Goal: Browse casually

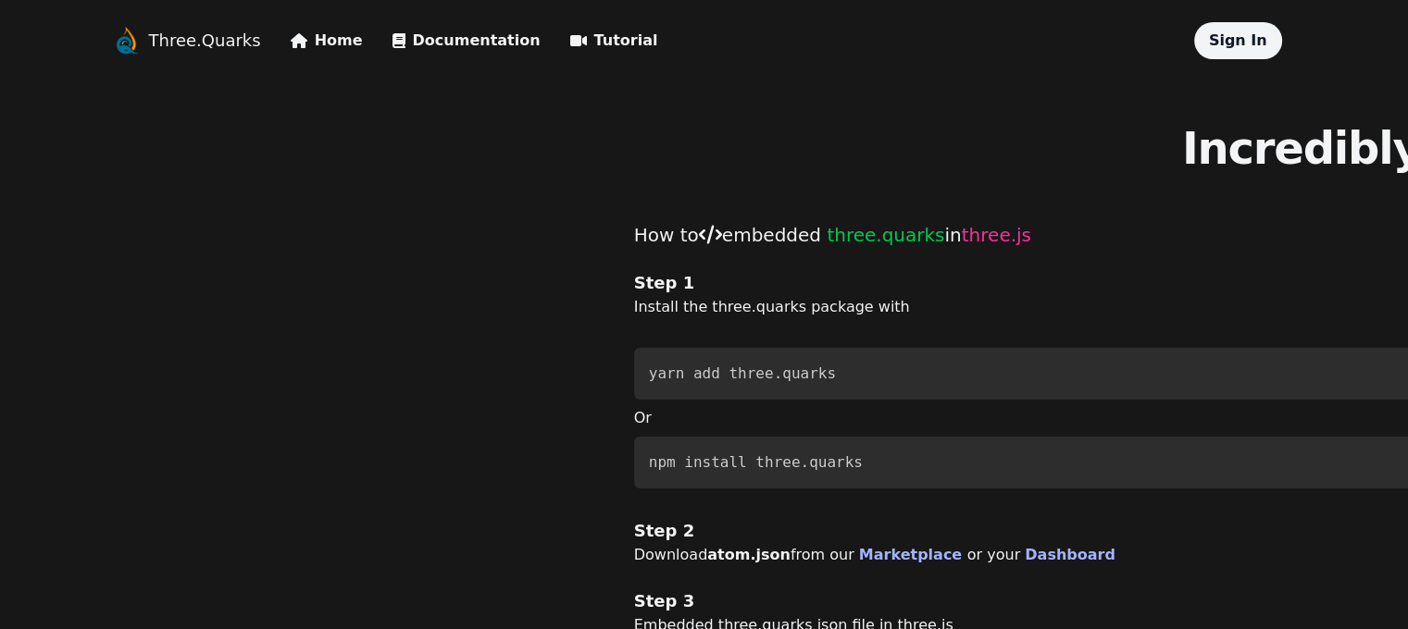
click at [291, 36] on link "Home" at bounding box center [327, 41] width 72 height 22
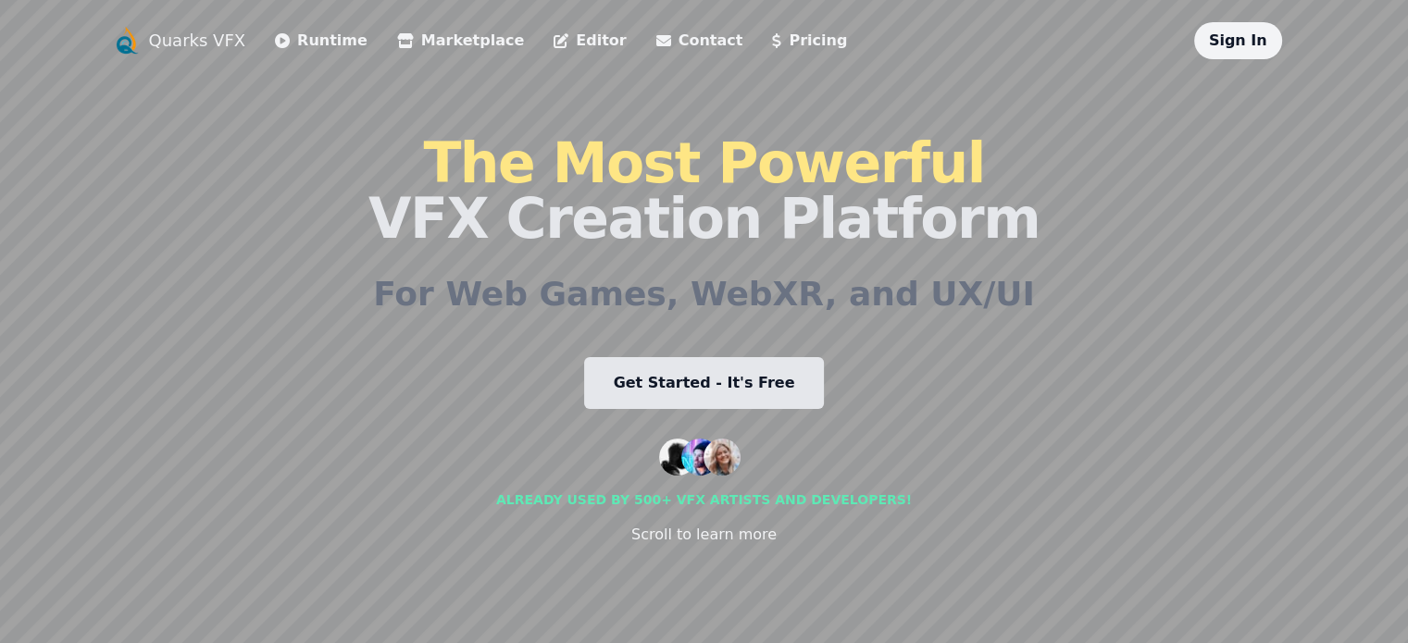
click at [397, 56] on li "Marketplace" at bounding box center [460, 40] width 127 height 37
click at [397, 38] on link "Marketplace" at bounding box center [460, 41] width 127 height 22
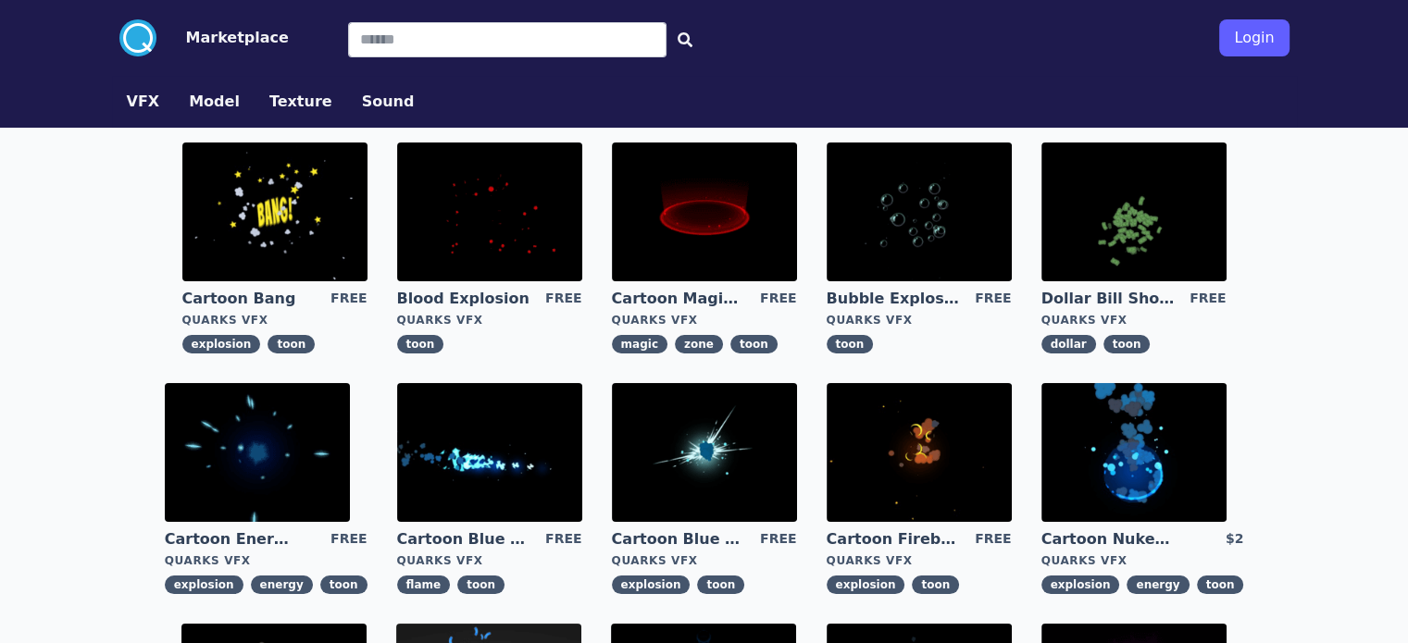
click at [405, 202] on img at bounding box center [489, 212] width 185 height 139
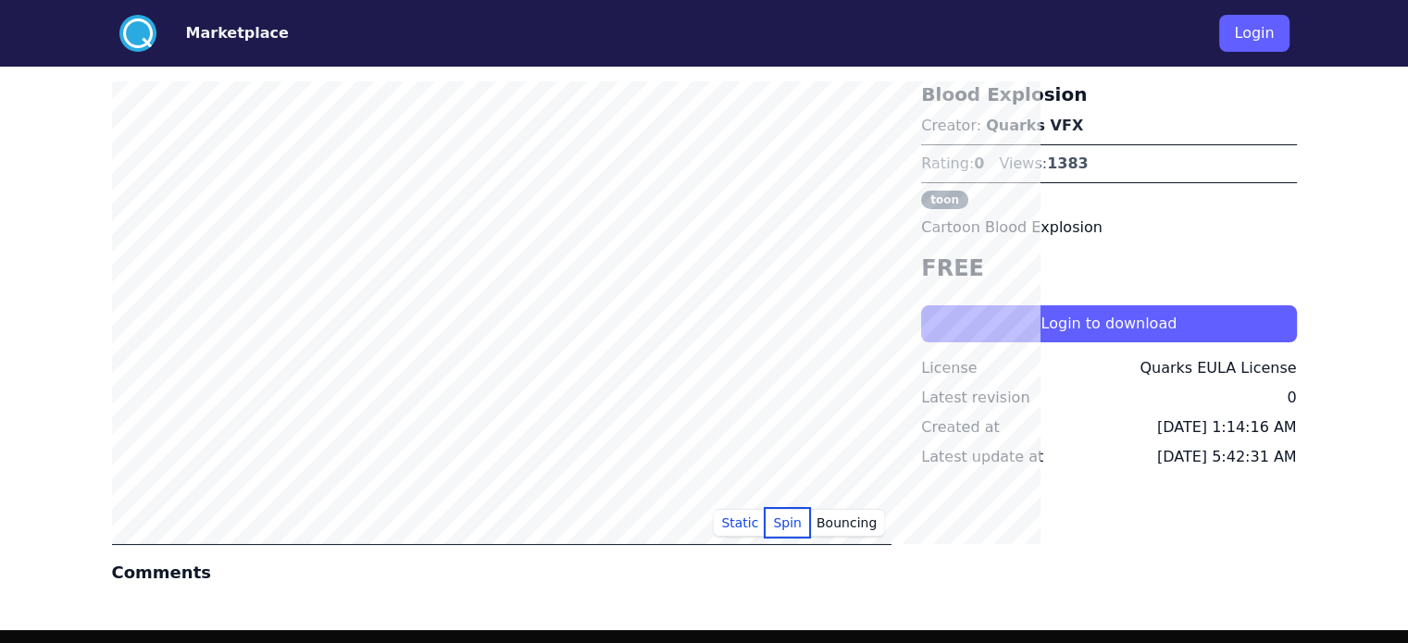
click at [809, 525] on button "Spin" at bounding box center [787, 523] width 44 height 28
click at [877, 525] on button "Bouncing" at bounding box center [846, 523] width 75 height 28
click at [809, 522] on button "Spin" at bounding box center [787, 523] width 44 height 28
drag, startPoint x: 781, startPoint y: 524, endPoint x: 763, endPoint y: 523, distance: 18.5
click at [765, 524] on button "Static" at bounding box center [740, 523] width 52 height 28
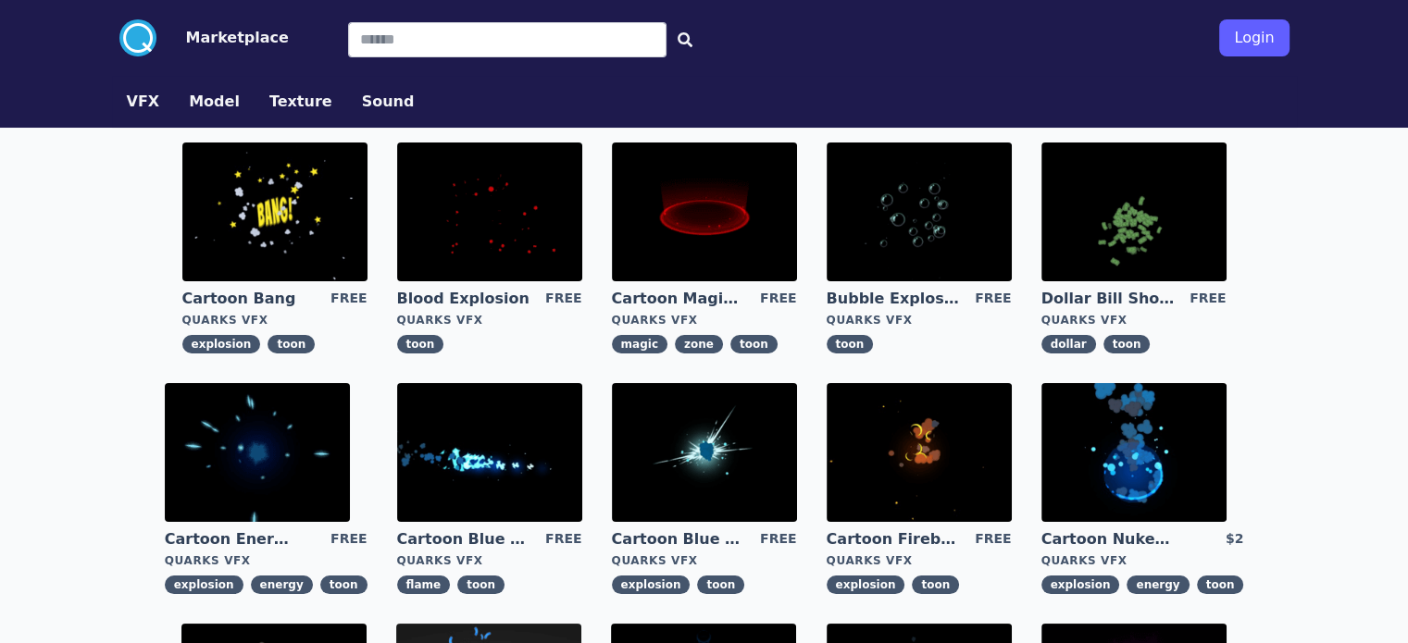
click at [612, 217] on img at bounding box center [704, 212] width 185 height 139
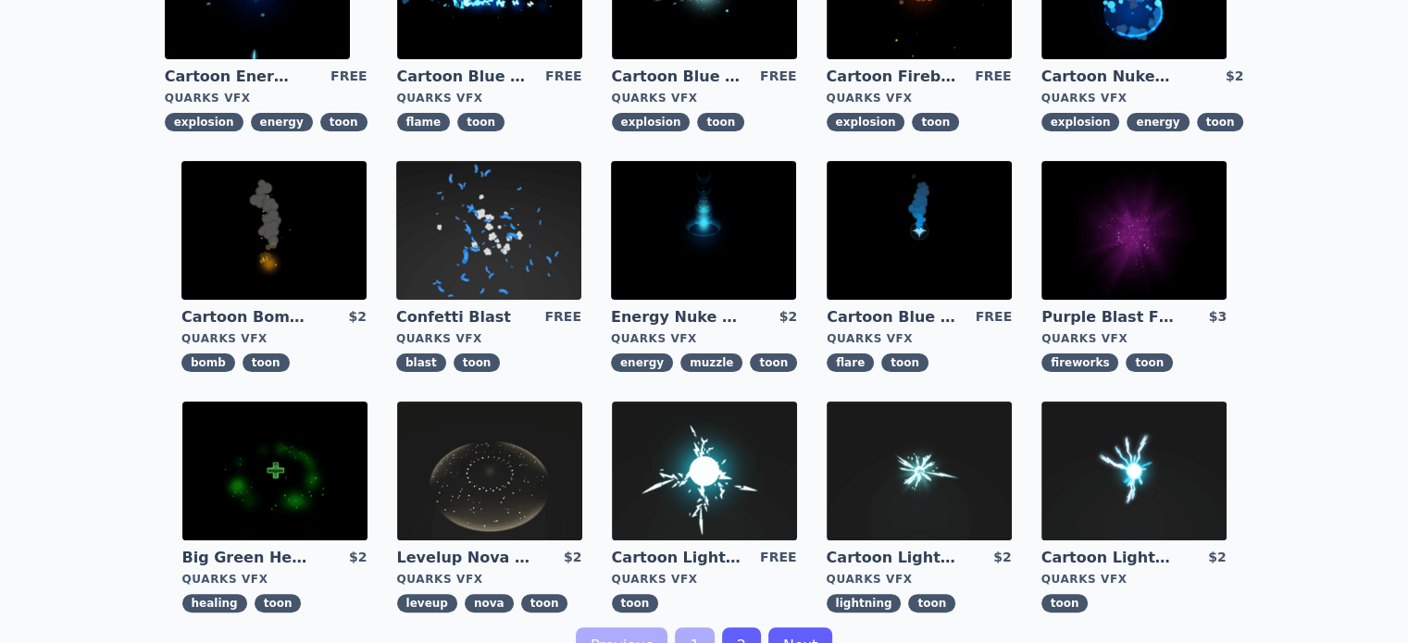
scroll to position [463, 0]
click at [367, 402] on img at bounding box center [274, 471] width 185 height 139
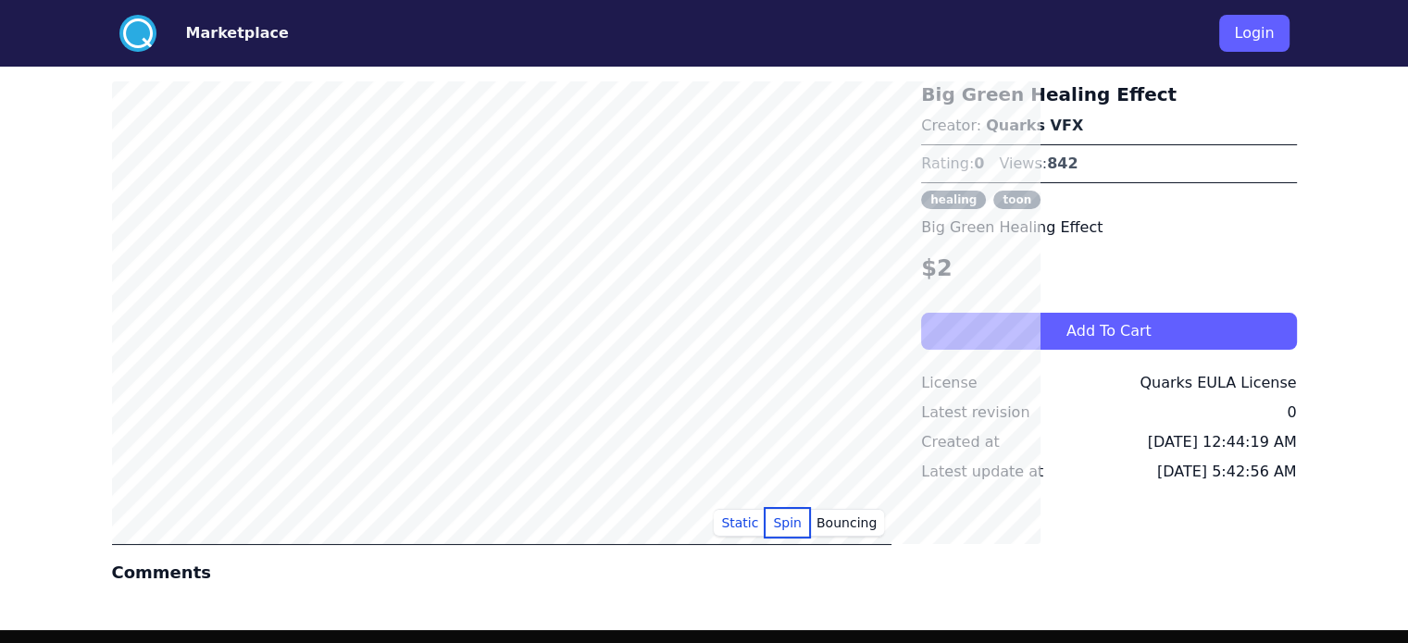
click at [809, 525] on button "Spin" at bounding box center [787, 523] width 44 height 28
click at [872, 517] on button "Bouncing" at bounding box center [846, 523] width 75 height 28
click at [765, 519] on button "Static" at bounding box center [740, 523] width 52 height 28
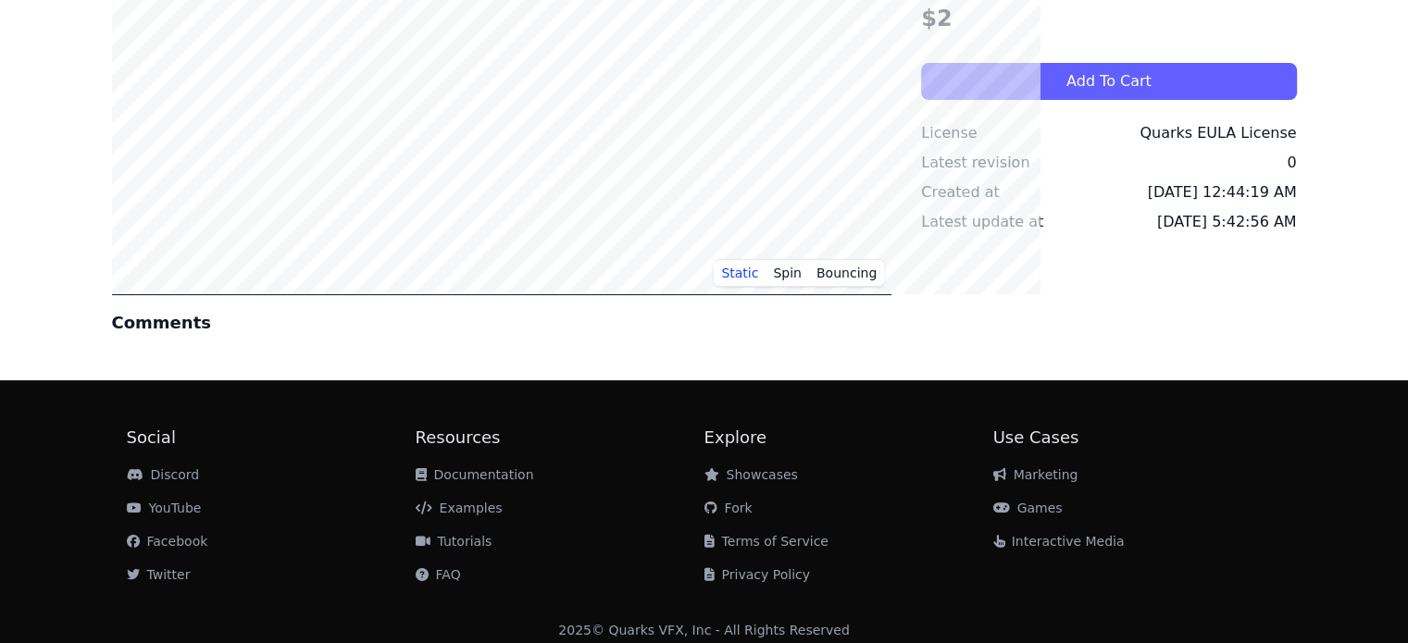
scroll to position [260, 0]
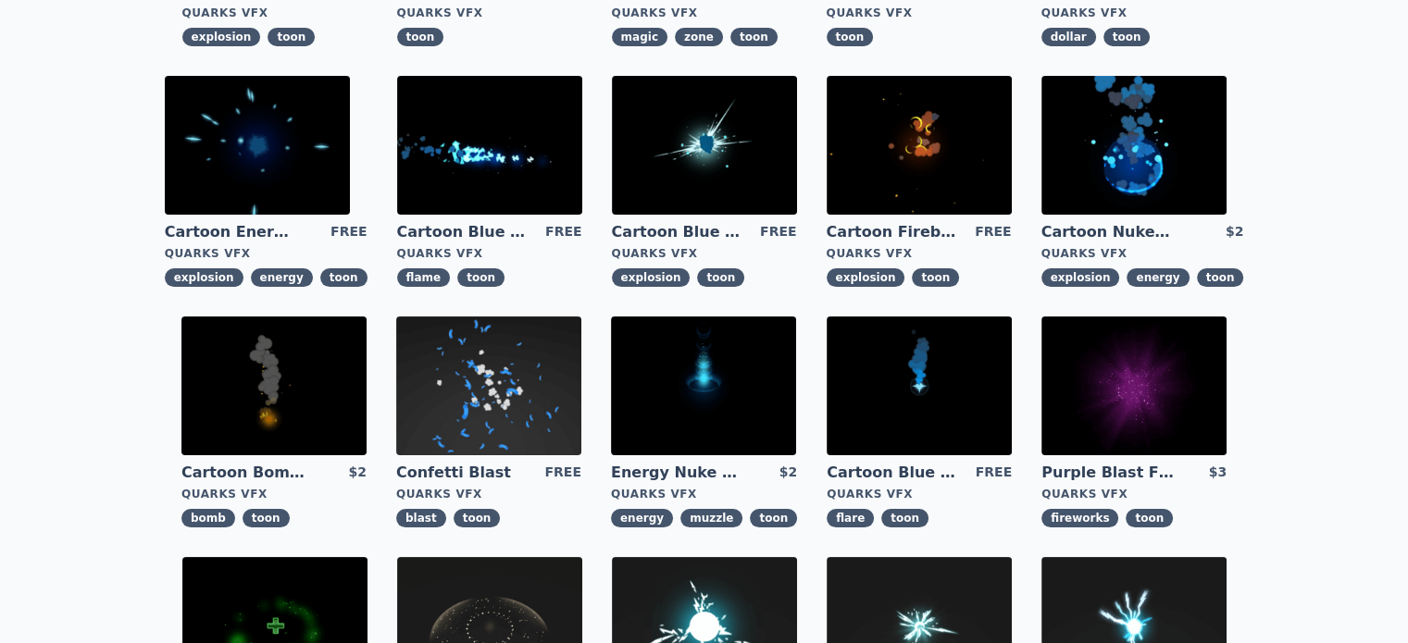
scroll to position [308, 0]
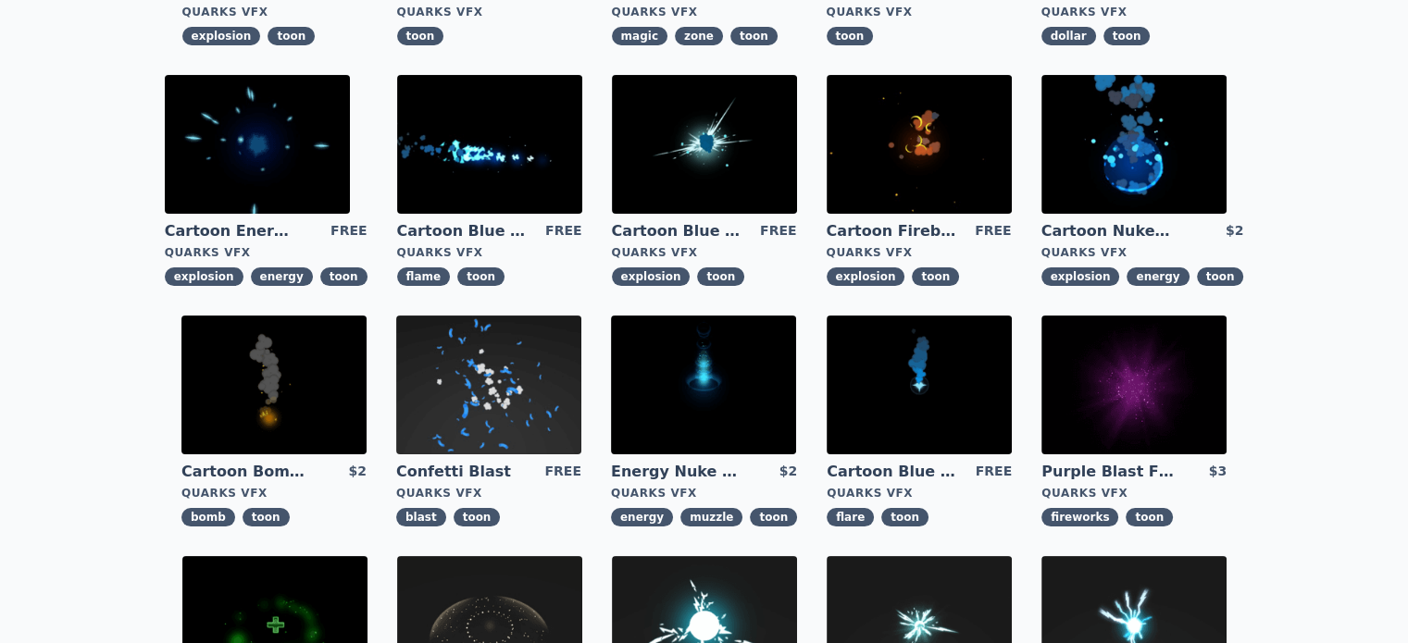
click at [827, 380] on img at bounding box center [919, 385] width 185 height 139
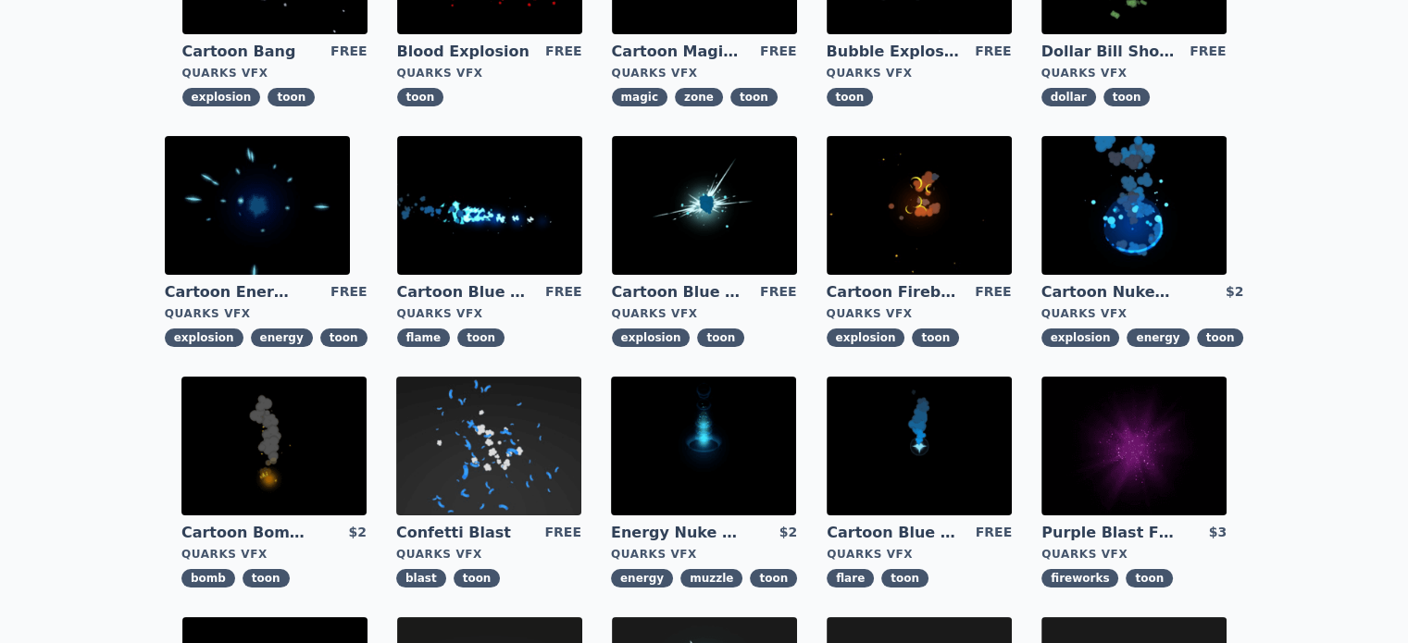
scroll to position [163, 0]
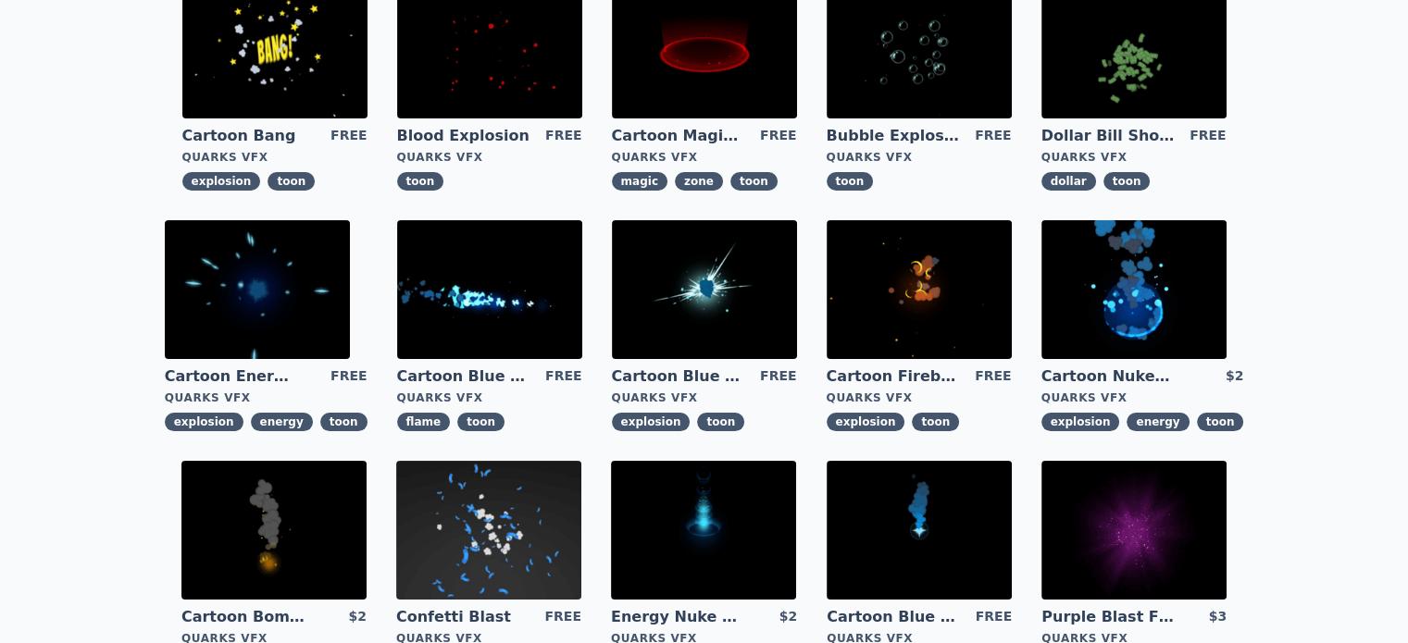
click at [367, 461] on img at bounding box center [273, 530] width 185 height 139
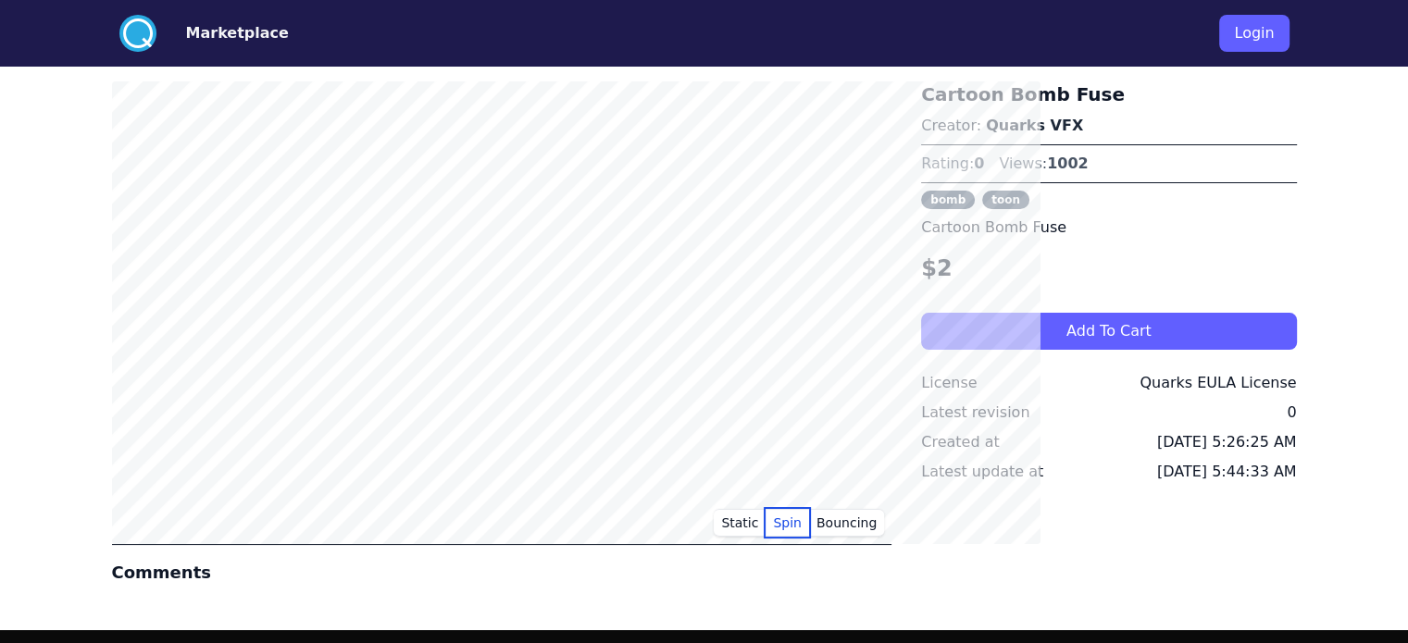
click at [809, 525] on button "Spin" at bounding box center [787, 523] width 44 height 28
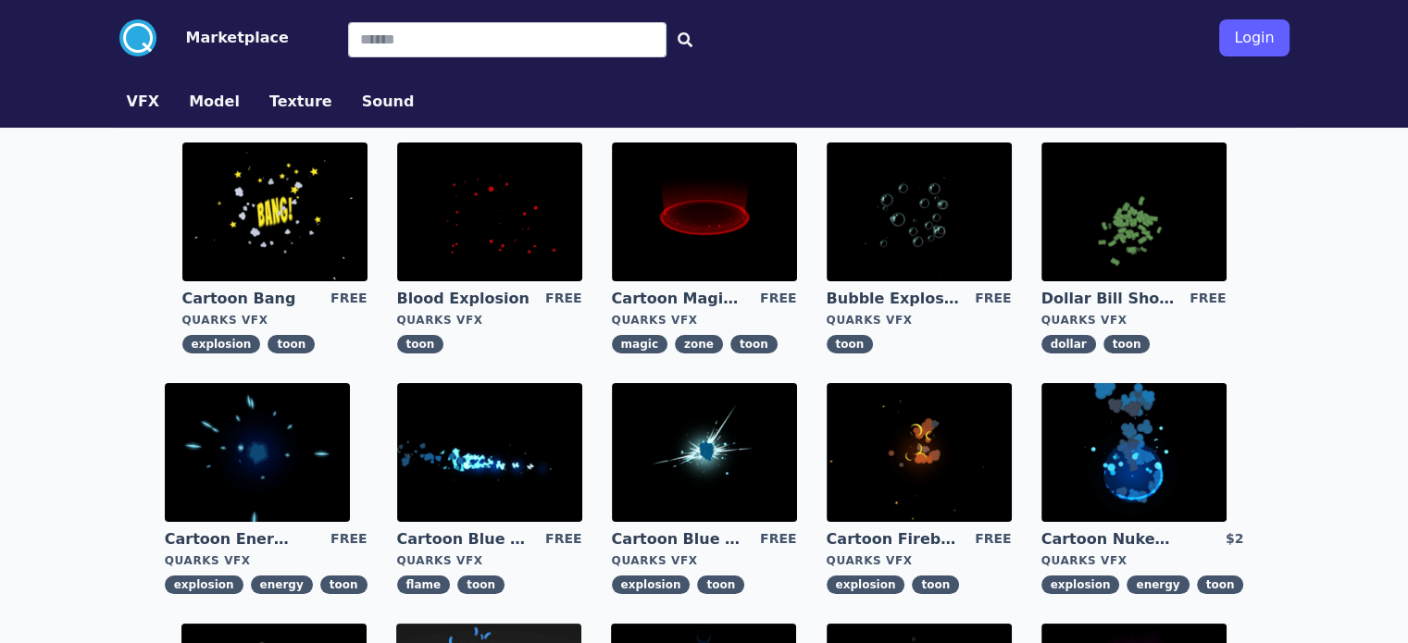
click at [1041, 240] on img at bounding box center [1133, 212] width 185 height 139
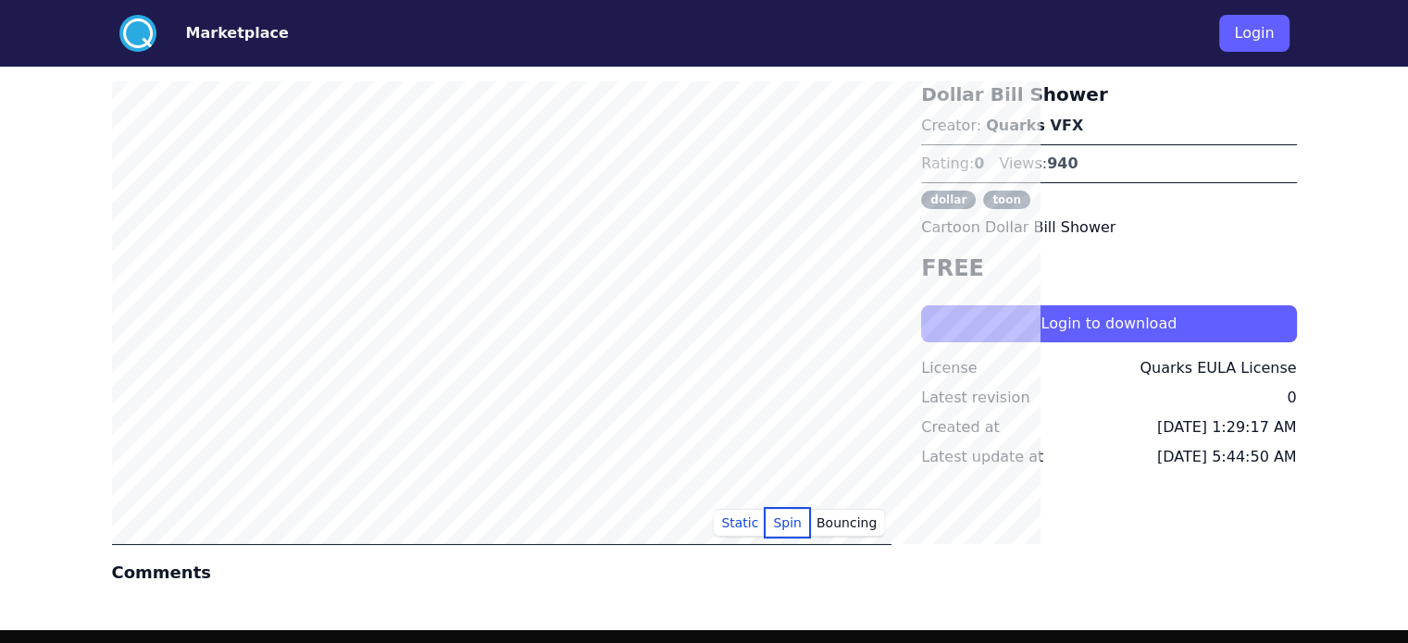
click at [809, 521] on button "Spin" at bounding box center [787, 523] width 44 height 28
click at [884, 529] on button "Bouncing" at bounding box center [846, 523] width 75 height 28
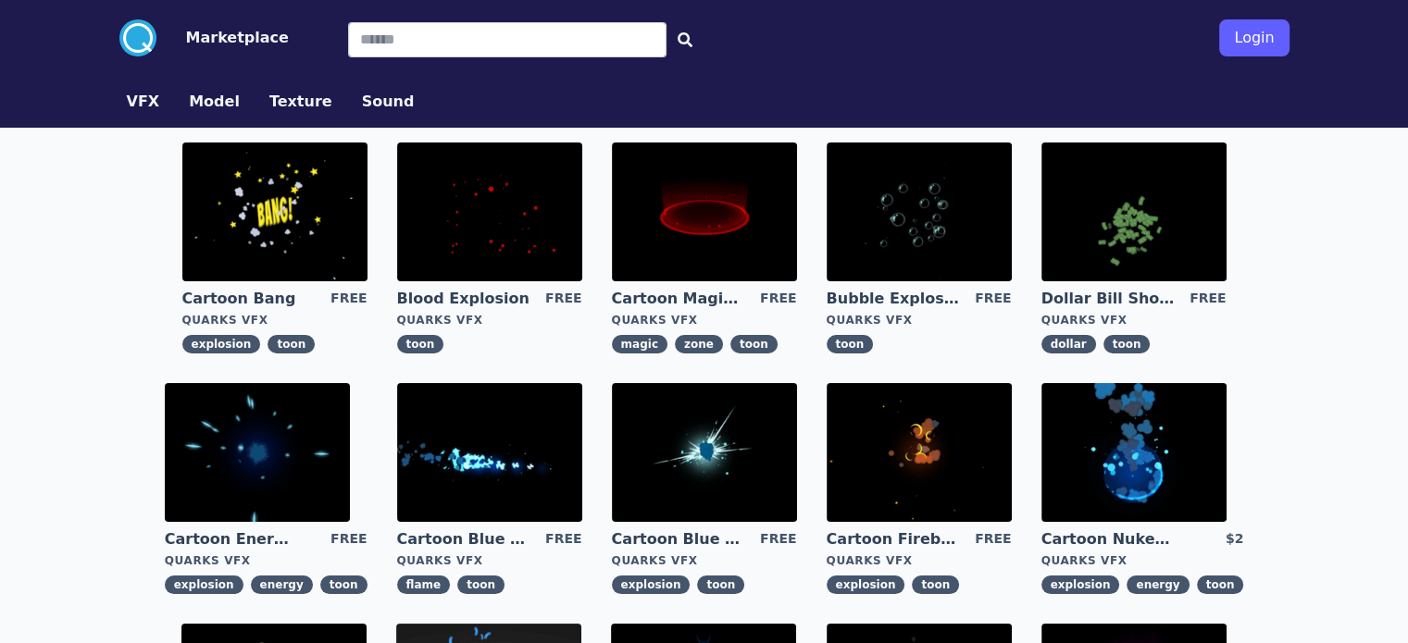
click at [189, 103] on button "Model" at bounding box center [214, 102] width 51 height 22
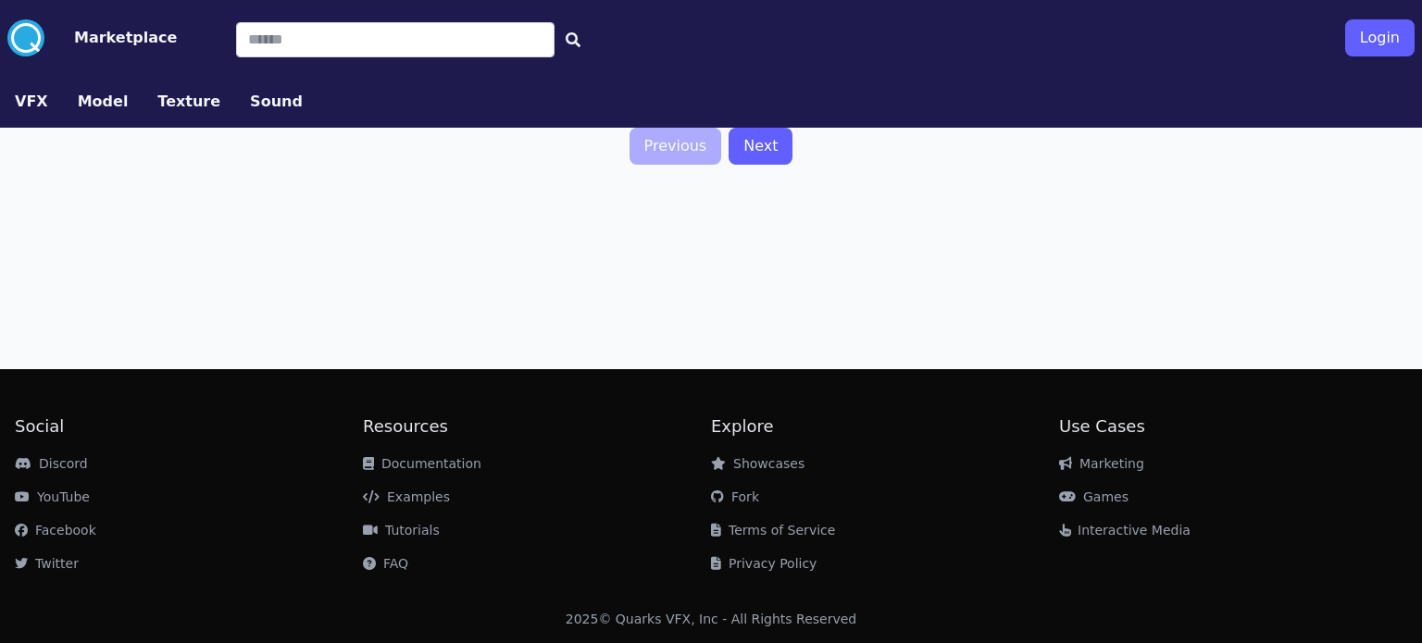
click at [192, 102] on button "Texture" at bounding box center [188, 102] width 63 height 22
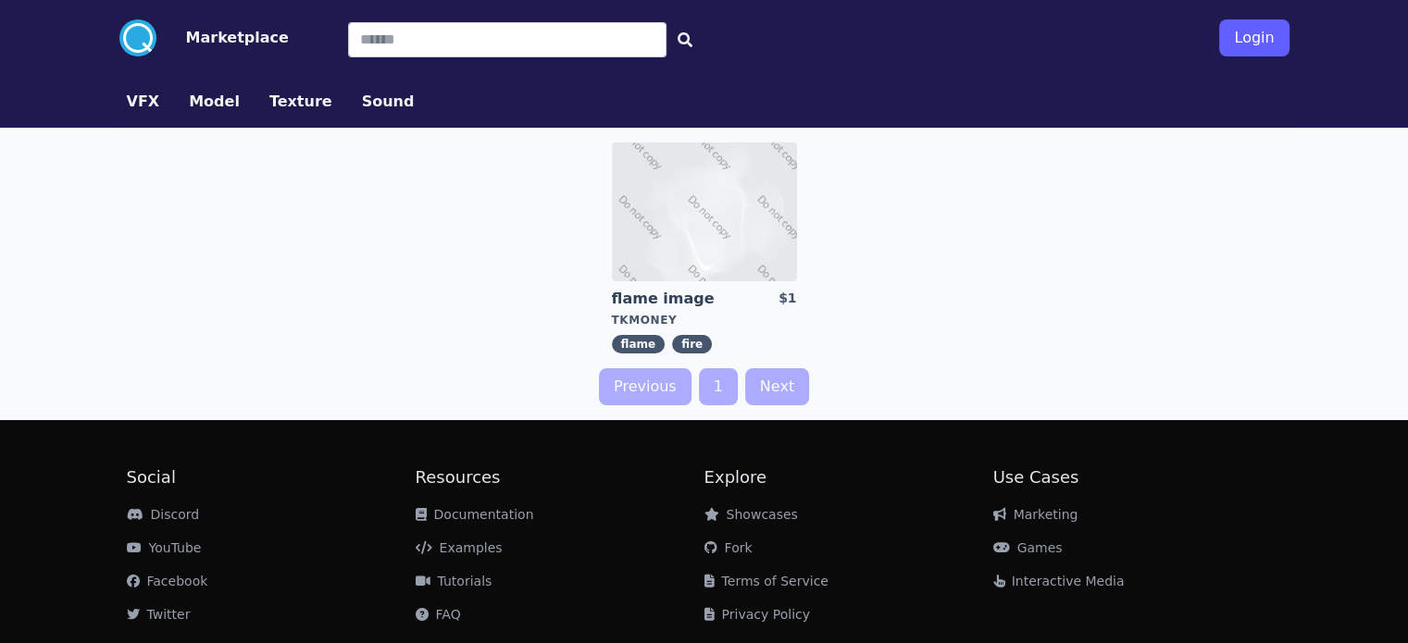
click at [362, 105] on button "Sound" at bounding box center [388, 102] width 53 height 22
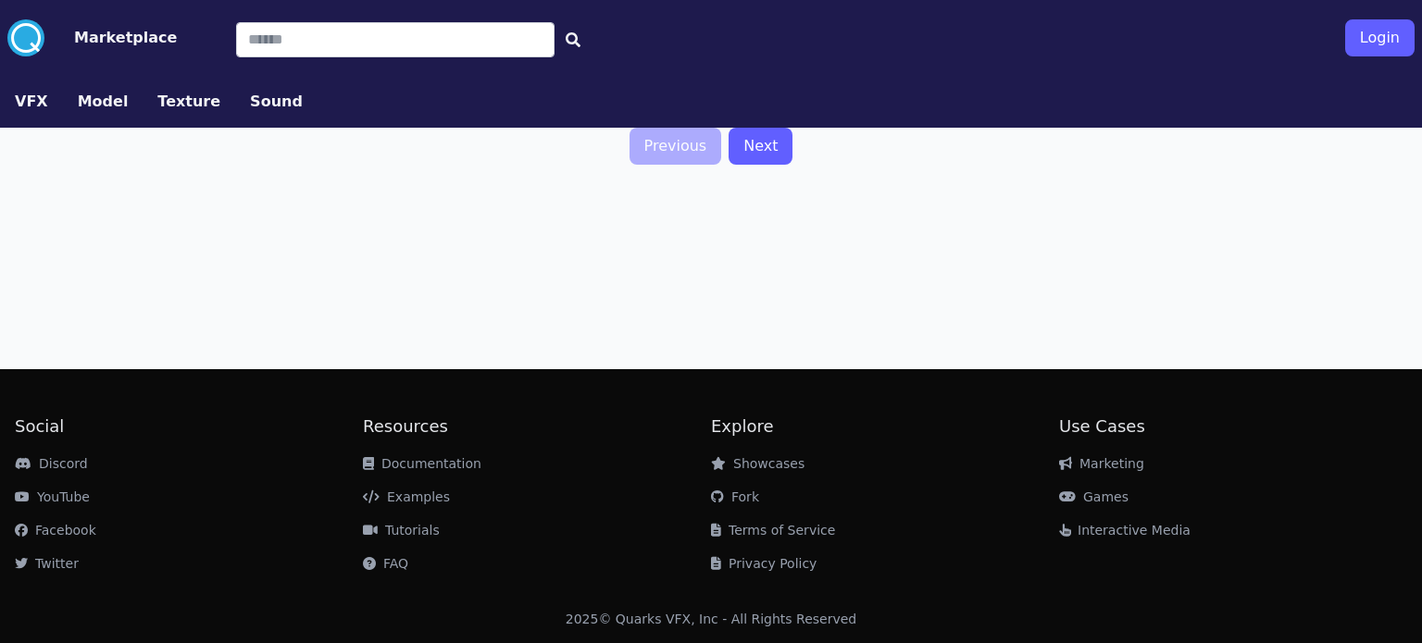
click at [38, 91] on button "VFX" at bounding box center [31, 102] width 33 height 22
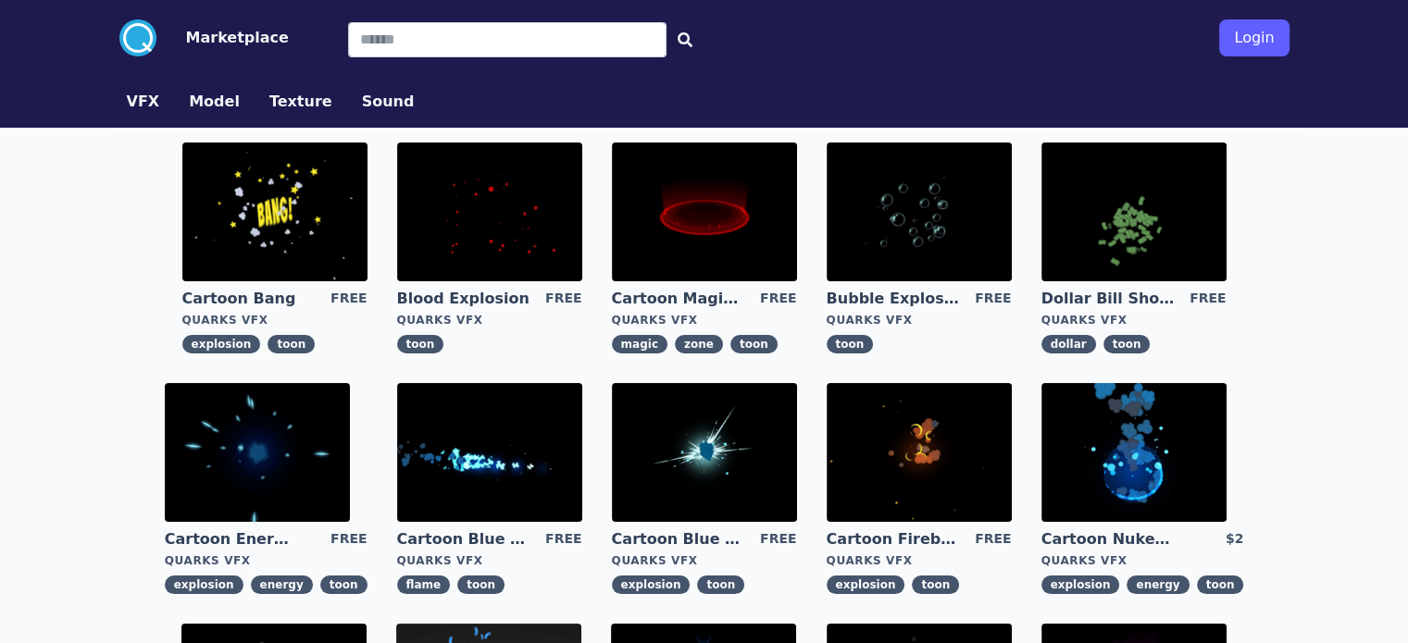
click at [186, 36] on button "Marketplace" at bounding box center [237, 38] width 103 height 22
click at [119, 31] on circle at bounding box center [137, 37] width 37 height 37
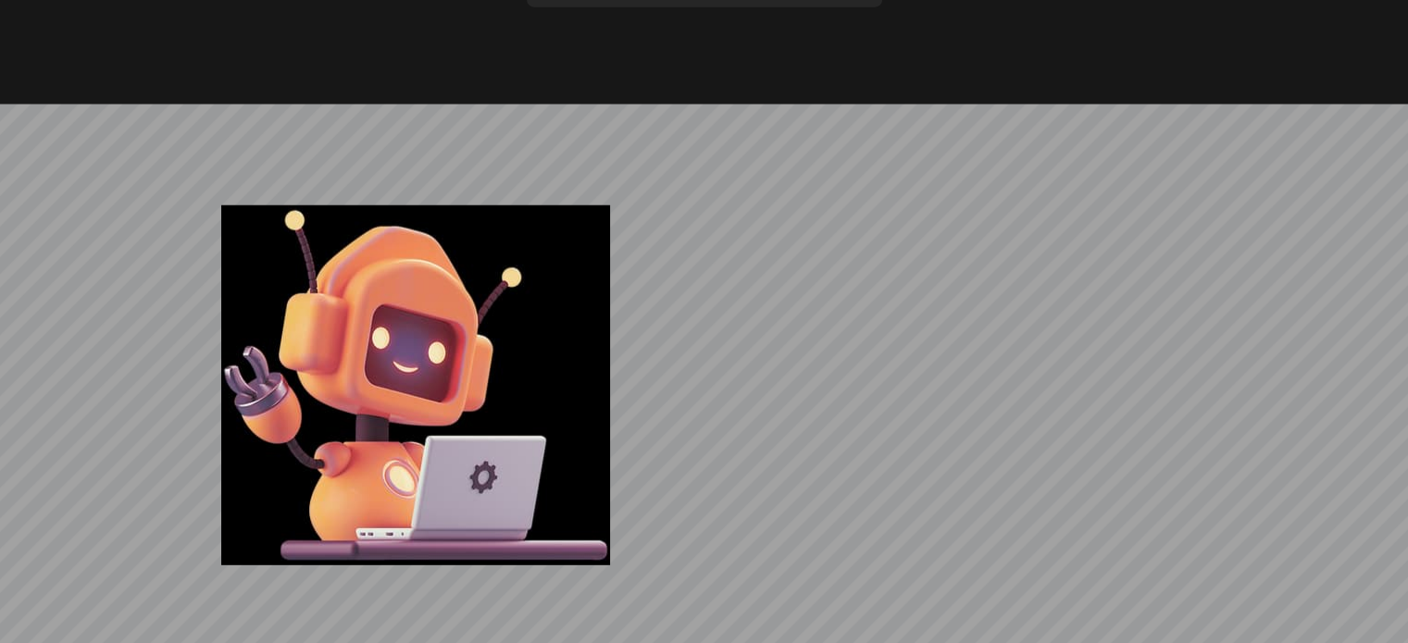
scroll to position [5076, 0]
